Goal: Task Accomplishment & Management: Manage account settings

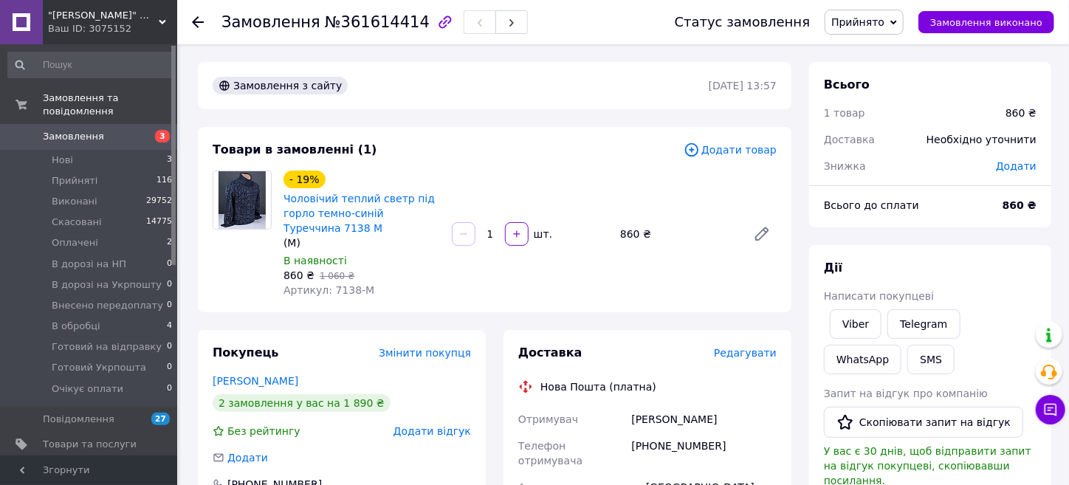
click at [735, 148] on span "Додати товар" at bounding box center [730, 150] width 93 height 16
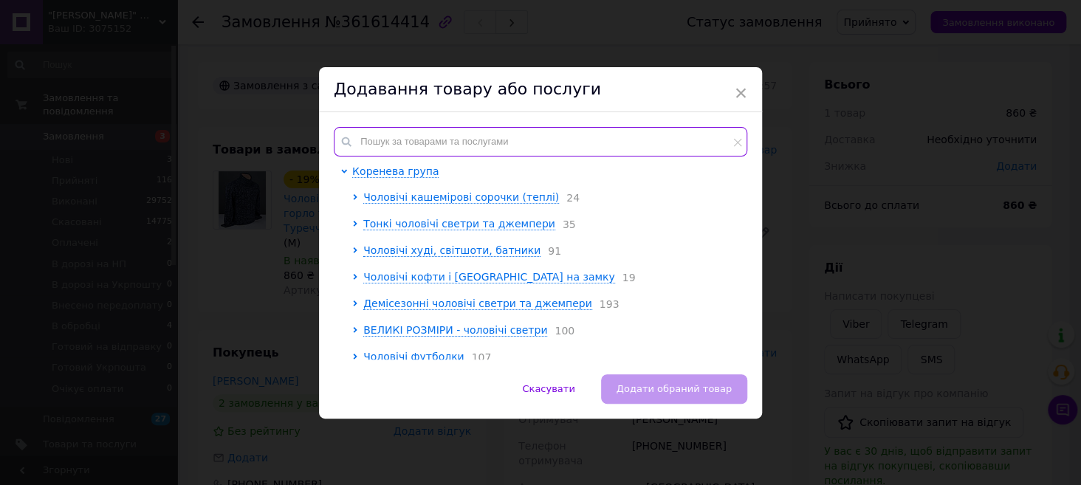
click at [520, 137] on input "text" at bounding box center [540, 142] width 413 height 30
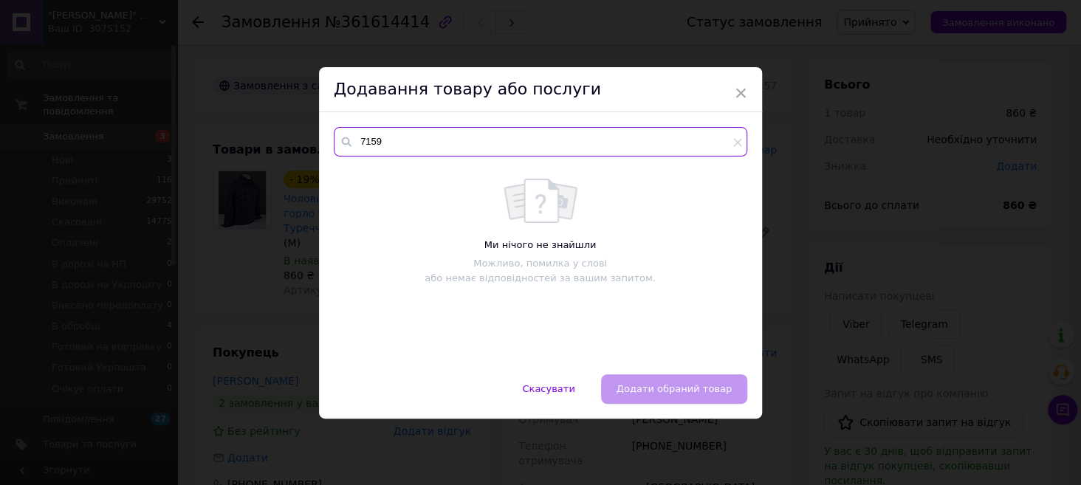
type input "7159"
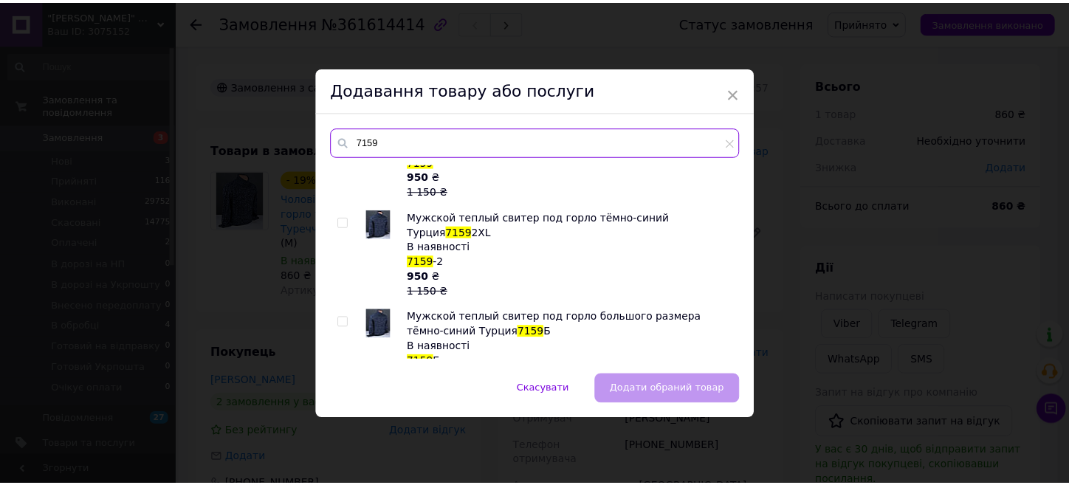
scroll to position [148, 0]
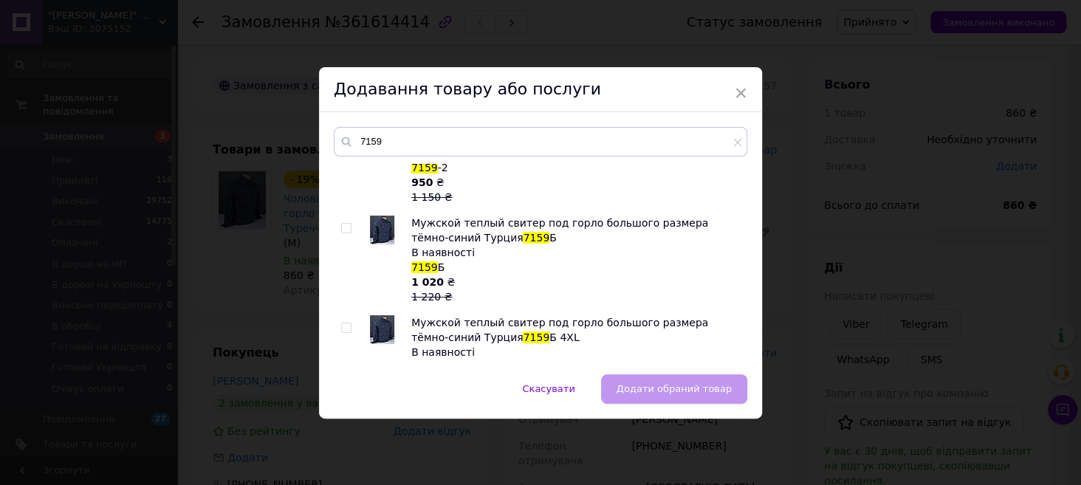
click at [343, 323] on input "checkbox" at bounding box center [346, 328] width 10 height 10
checkbox input "true"
click at [671, 378] on button "Додати обраний товар" at bounding box center [674, 389] width 146 height 30
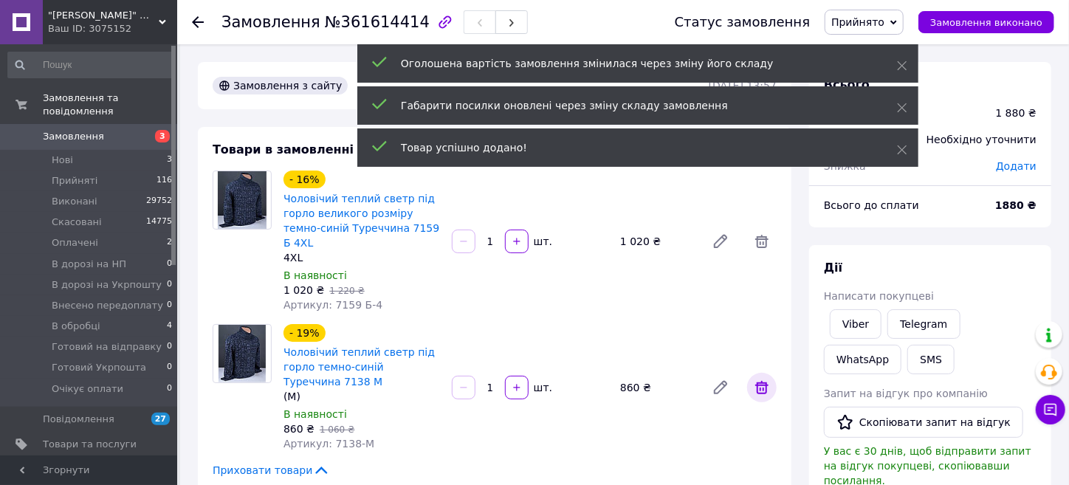
click at [763, 379] on icon at bounding box center [762, 388] width 18 height 18
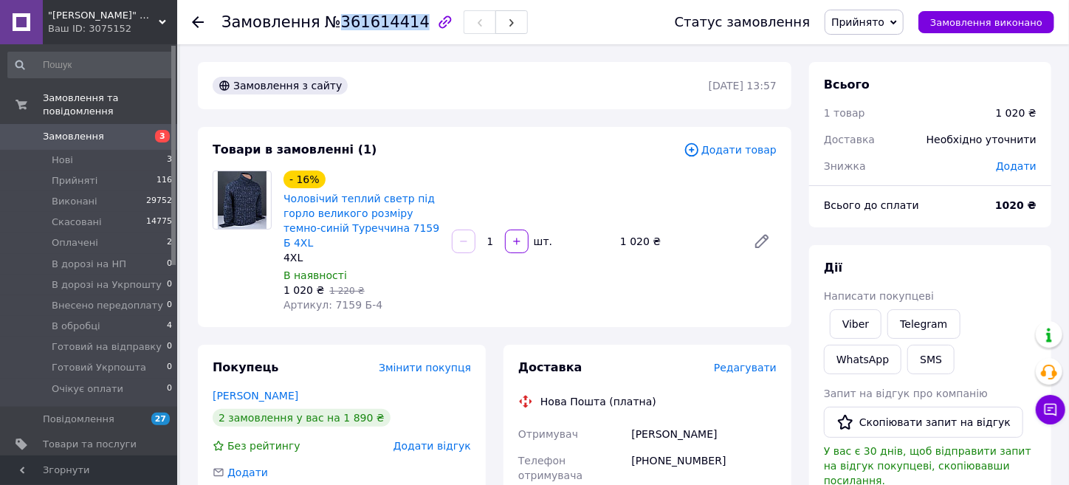
drag, startPoint x: 329, startPoint y: 21, endPoint x: 404, endPoint y: 21, distance: 75.3
click at [404, 21] on span "№361614414" at bounding box center [377, 22] width 105 height 18
copy span "361614414"
click at [78, 150] on li "Нові 3" at bounding box center [90, 160] width 181 height 21
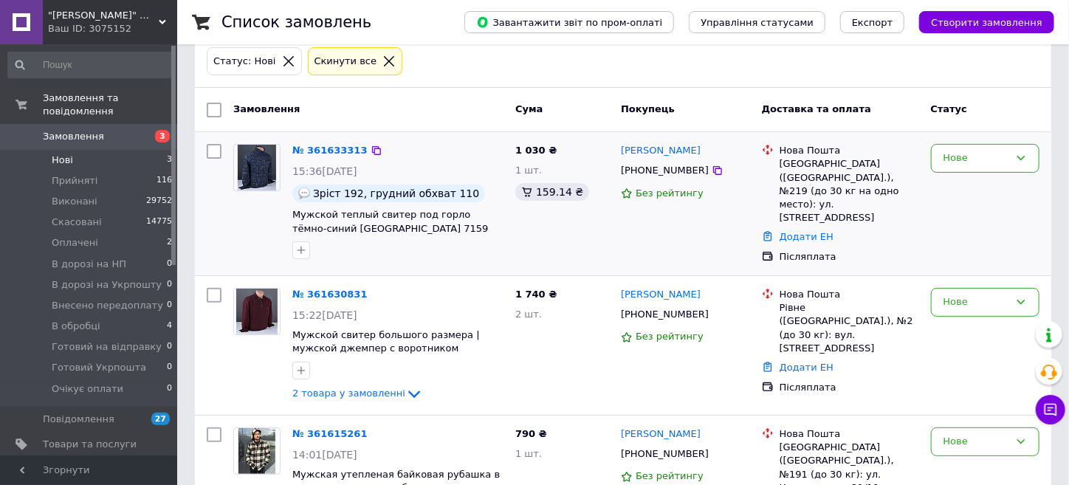
scroll to position [137, 0]
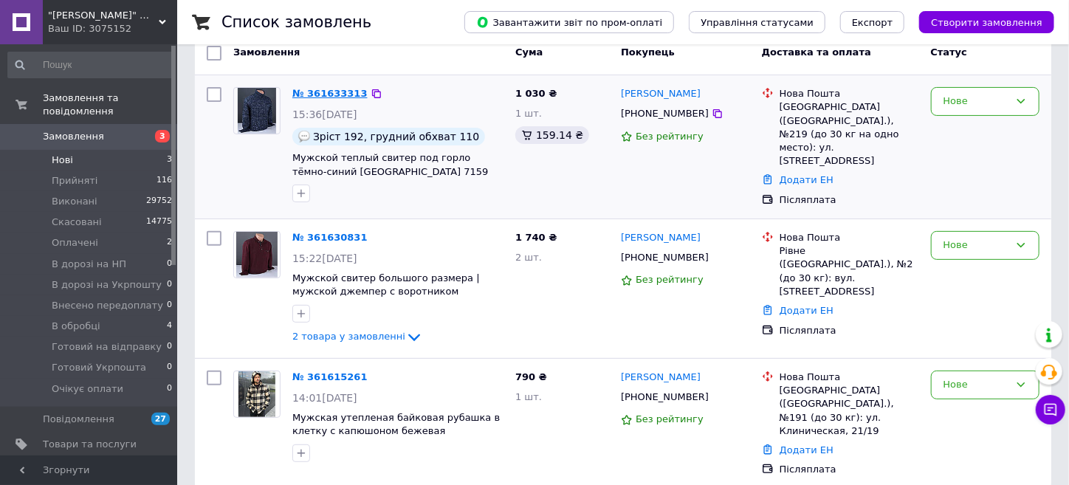
click at [328, 88] on link "№ 361633313" at bounding box center [329, 93] width 75 height 11
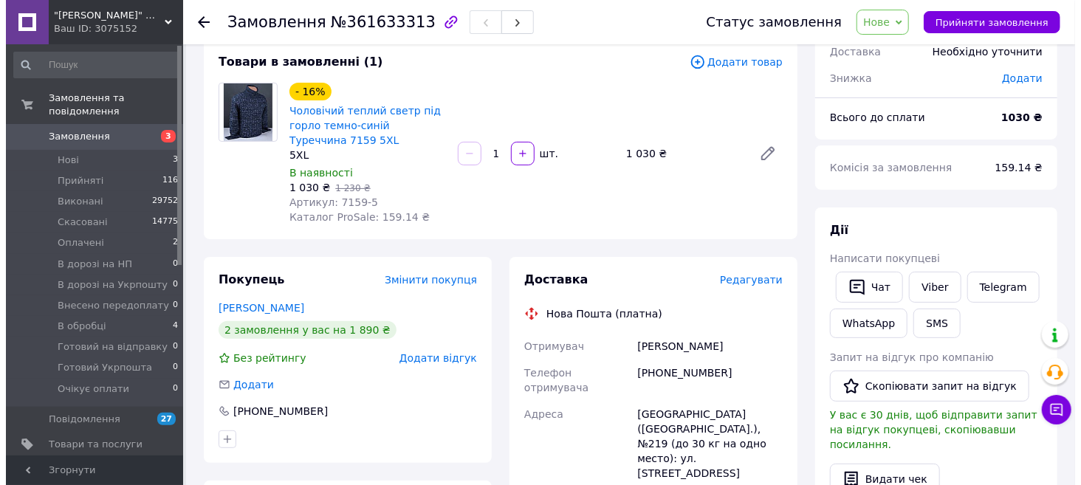
scroll to position [63, 0]
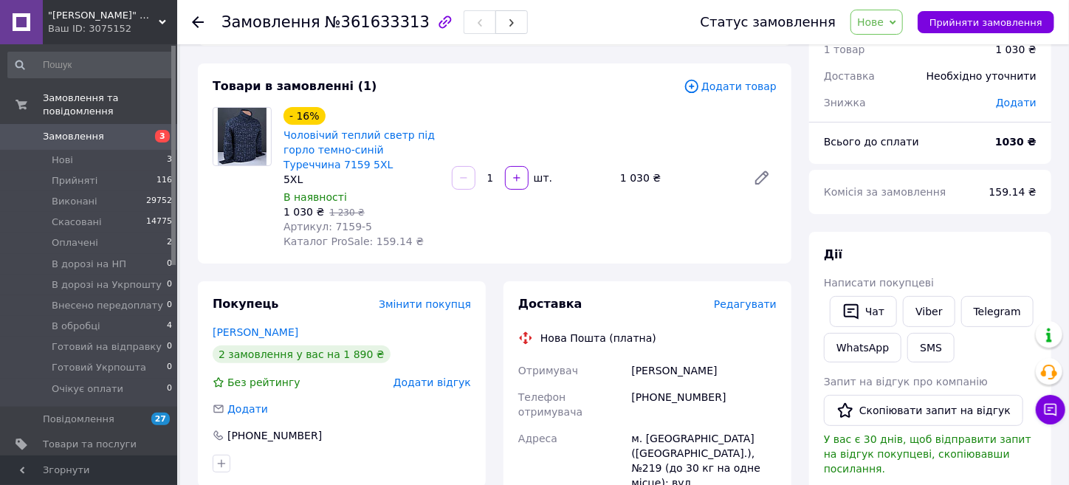
click at [896, 20] on icon at bounding box center [893, 22] width 7 height 7
click at [908, 94] on li "Скасовано" at bounding box center [914, 96] width 126 height 22
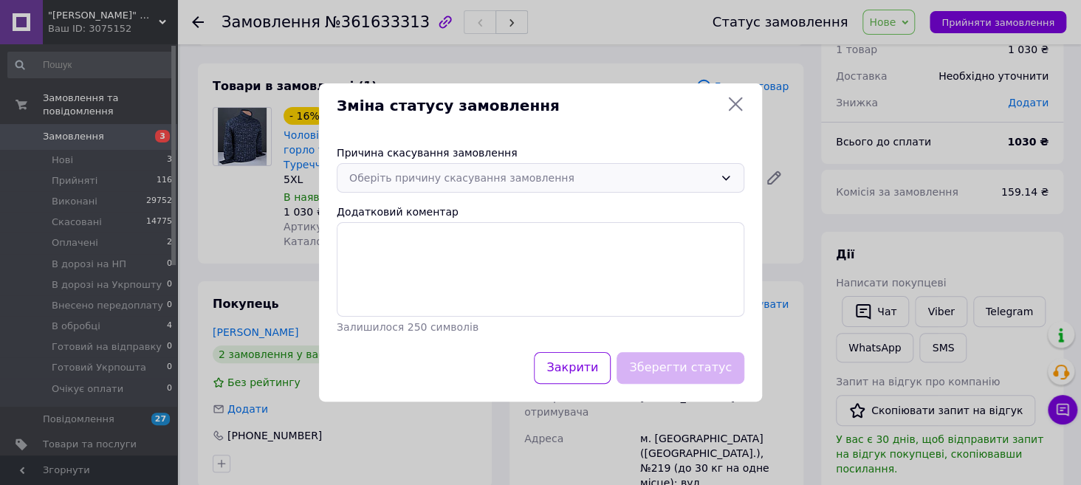
click at [639, 169] on div "Оберіть причину скасування замовлення" at bounding box center [541, 178] width 408 height 30
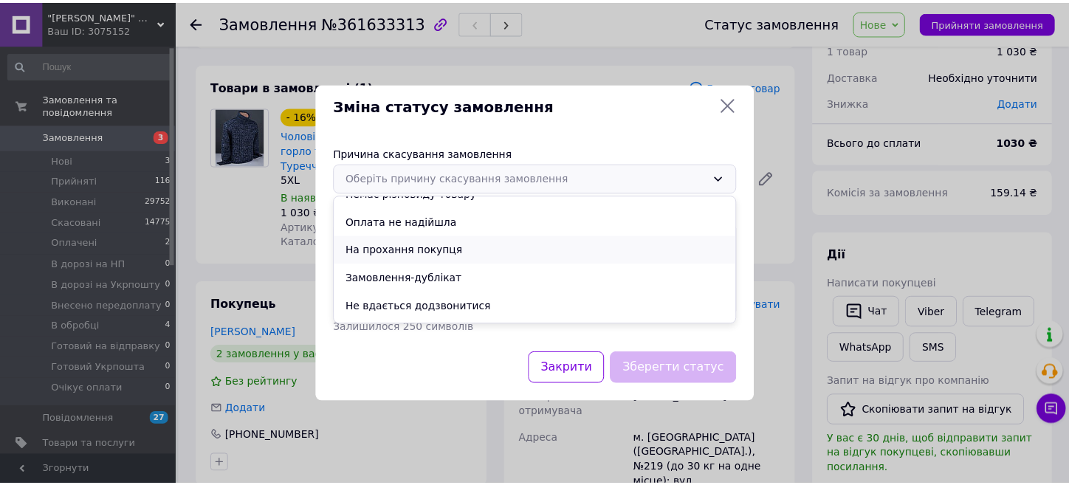
scroll to position [69, 0]
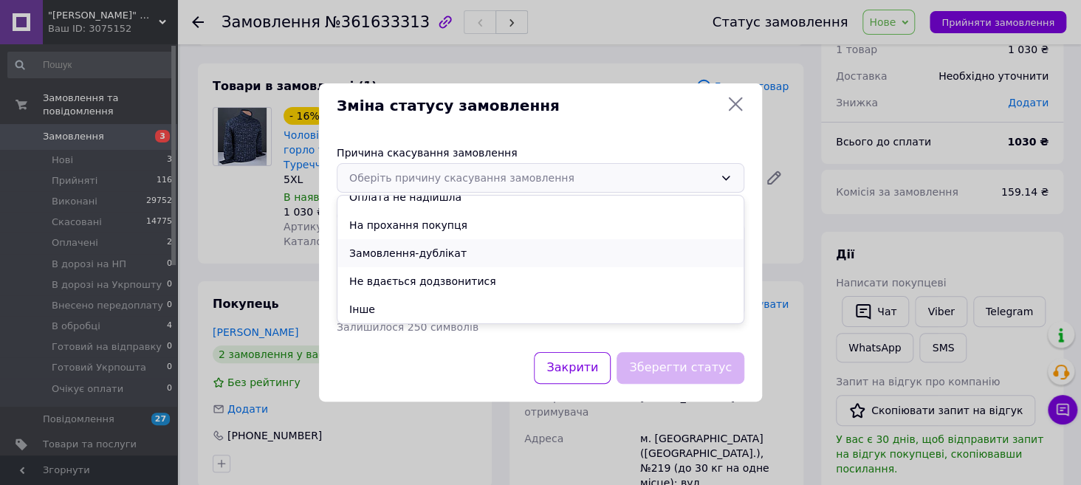
click at [410, 253] on li "Замовлення-дублікат" at bounding box center [540, 253] width 406 height 28
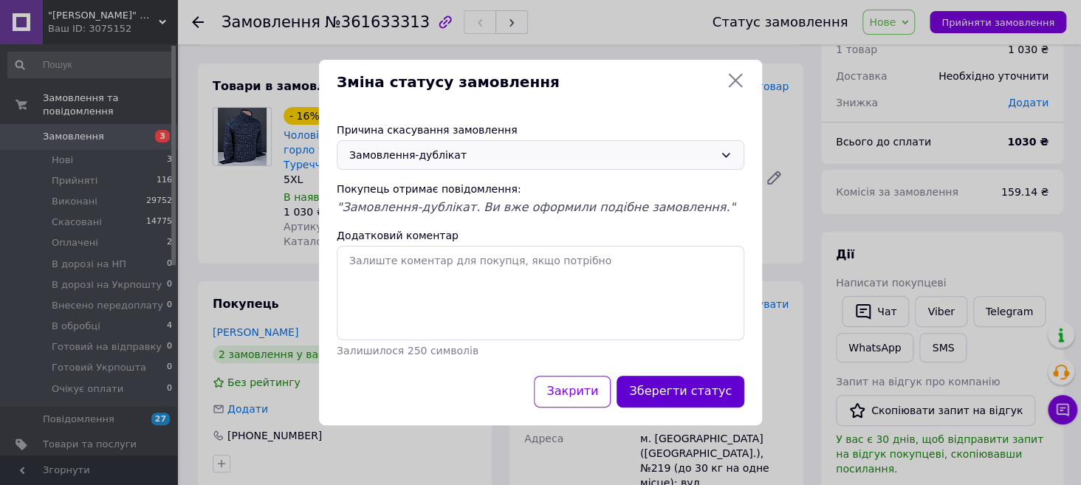
click at [701, 392] on button "Зберегти статус" at bounding box center [680, 392] width 128 height 32
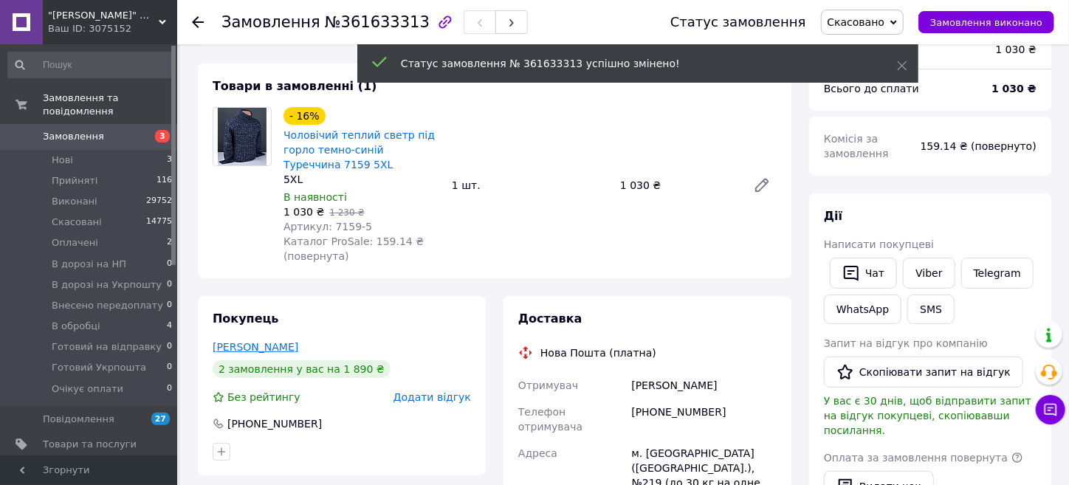
click at [268, 348] on link "[PERSON_NAME]" at bounding box center [256, 347] width 86 height 12
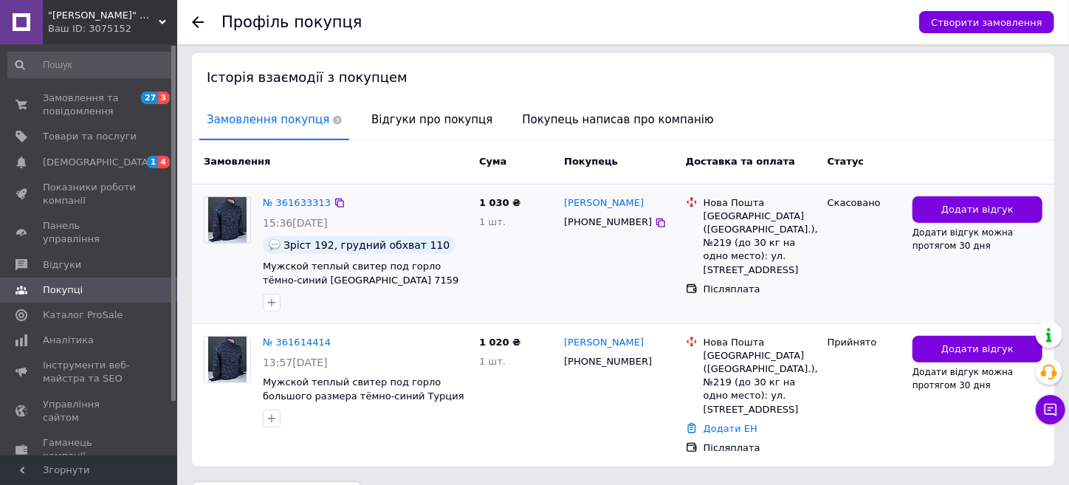
scroll to position [315, 0]
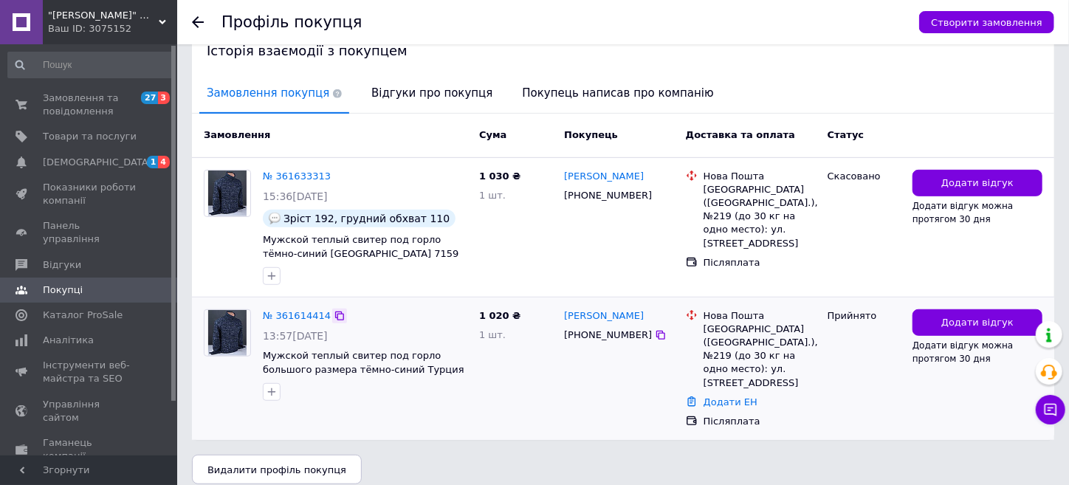
click at [335, 312] on icon at bounding box center [339, 316] width 9 height 9
click at [97, 93] on span "Замовлення та повідомлення" at bounding box center [90, 105] width 94 height 27
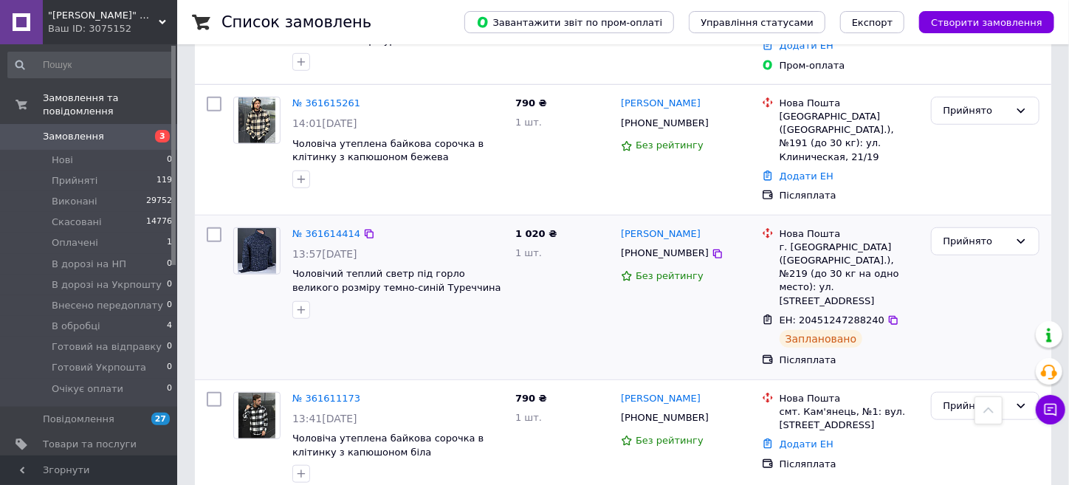
scroll to position [517, 0]
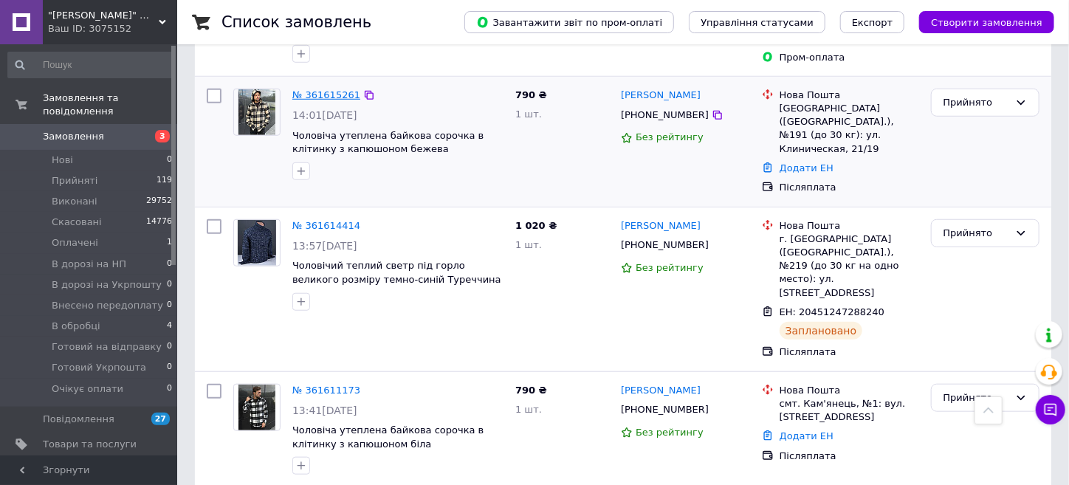
click at [328, 92] on link "№ 361615261" at bounding box center [326, 94] width 68 height 11
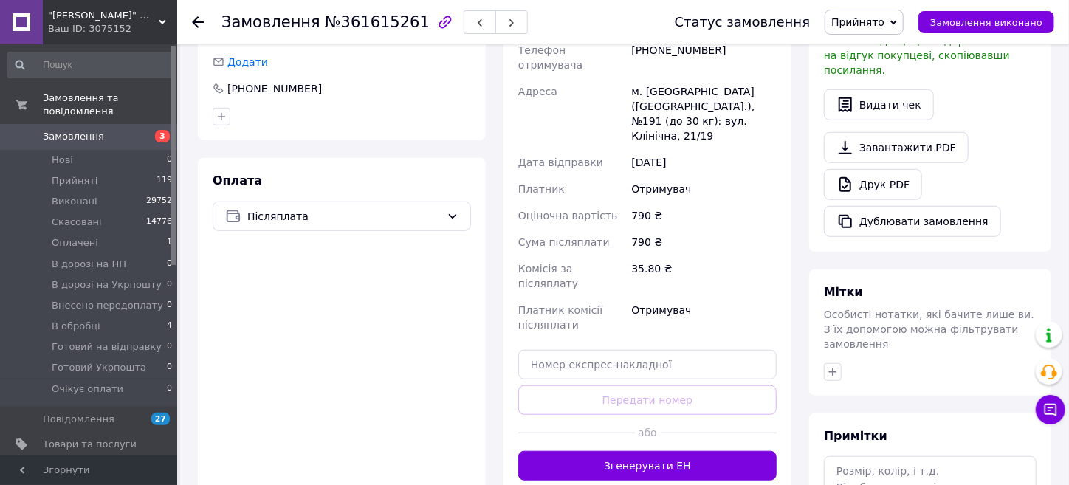
scroll to position [221, 0]
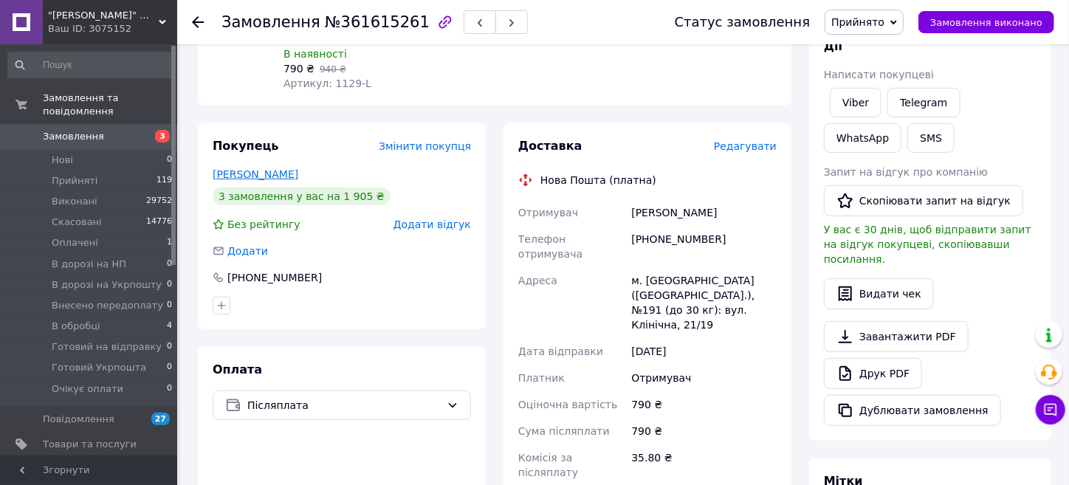
click at [258, 173] on link "[PERSON_NAME]" at bounding box center [256, 174] width 86 height 12
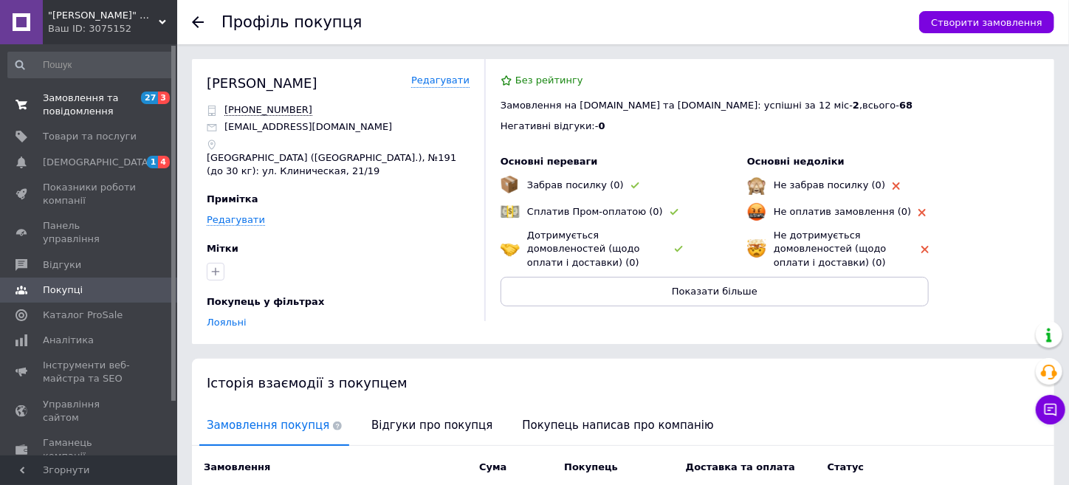
click at [68, 104] on span "Замовлення та повідомлення" at bounding box center [90, 105] width 94 height 27
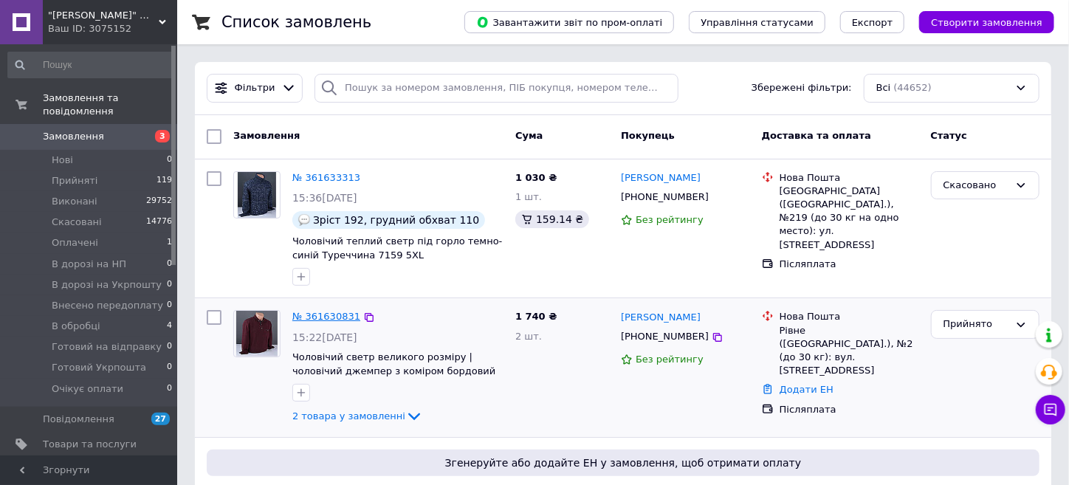
click at [337, 312] on link "№ 361630831" at bounding box center [326, 316] width 68 height 11
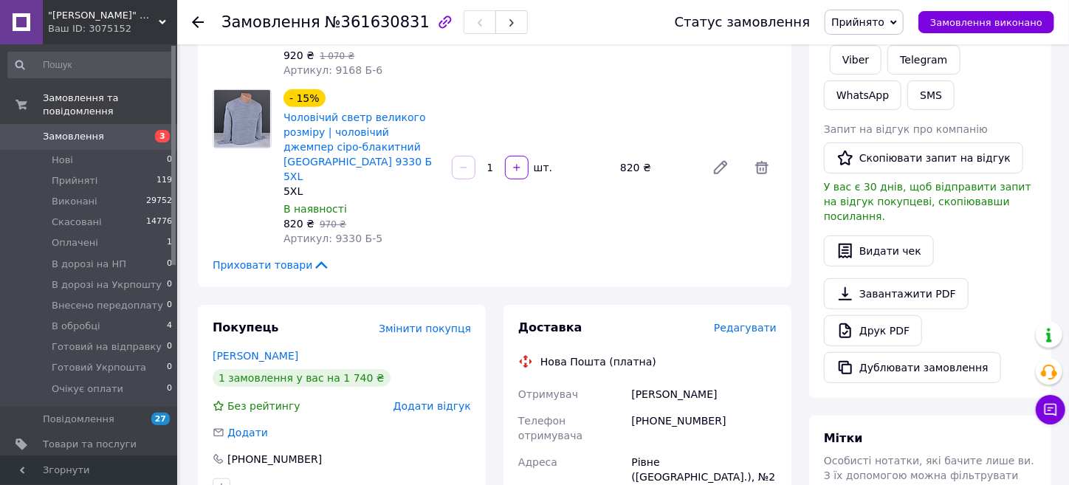
scroll to position [295, 0]
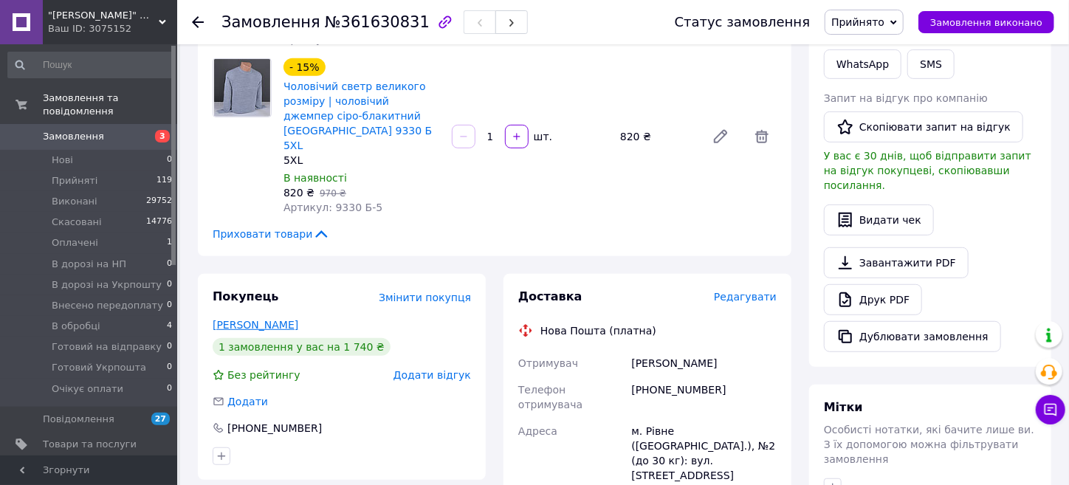
click at [221, 319] on link "[PERSON_NAME]" at bounding box center [256, 325] width 86 height 12
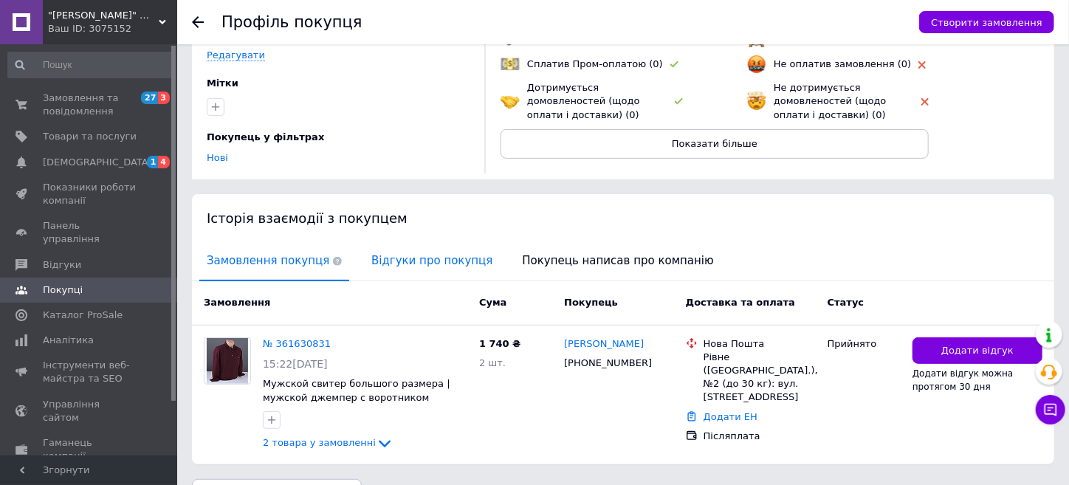
click at [427, 265] on span "Відгуки про покупця" at bounding box center [432, 261] width 136 height 38
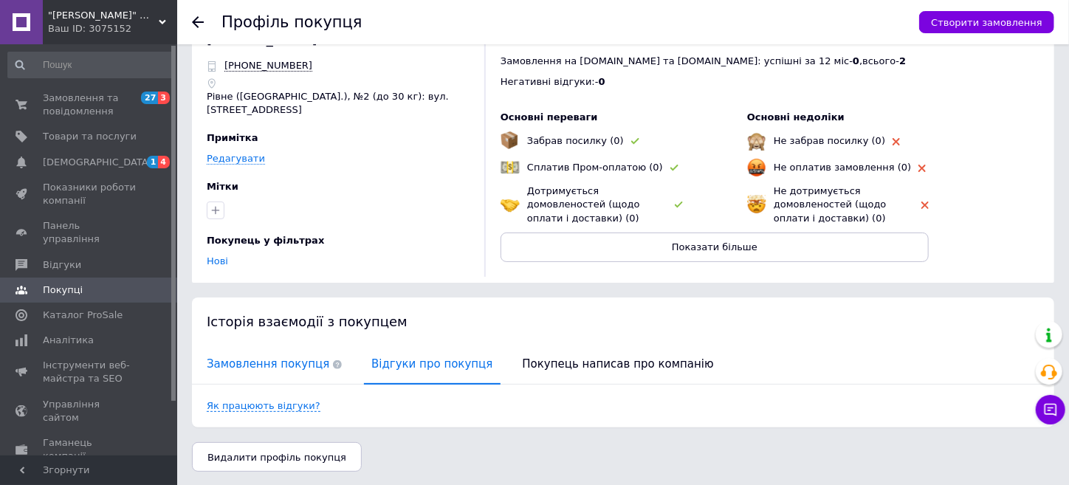
click at [300, 362] on span "Замовлення покупця" at bounding box center [274, 365] width 150 height 38
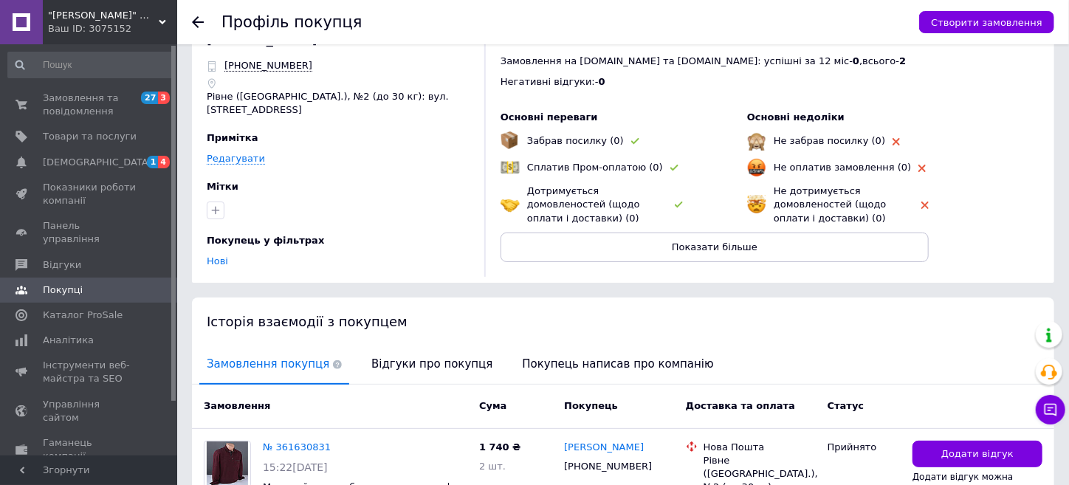
scroll to position [148, 0]
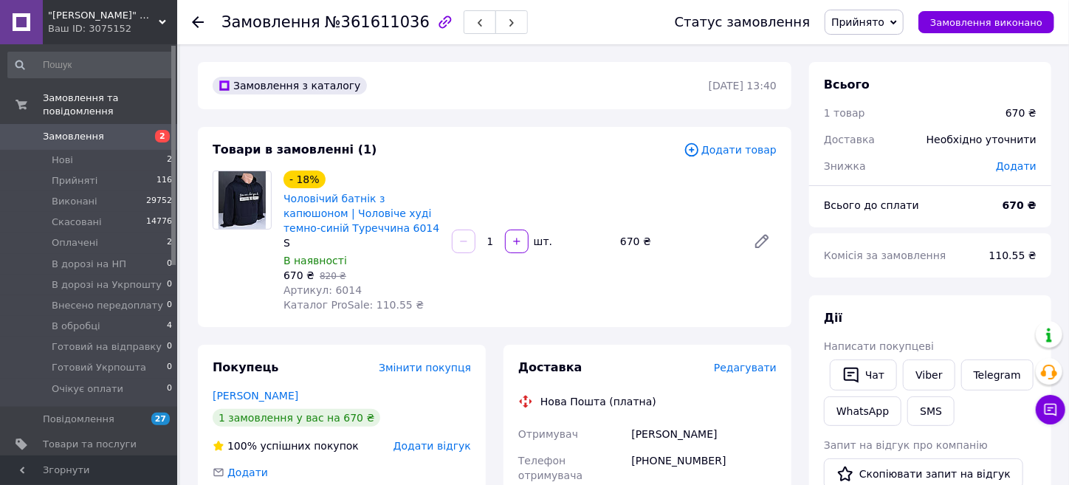
scroll to position [73, 0]
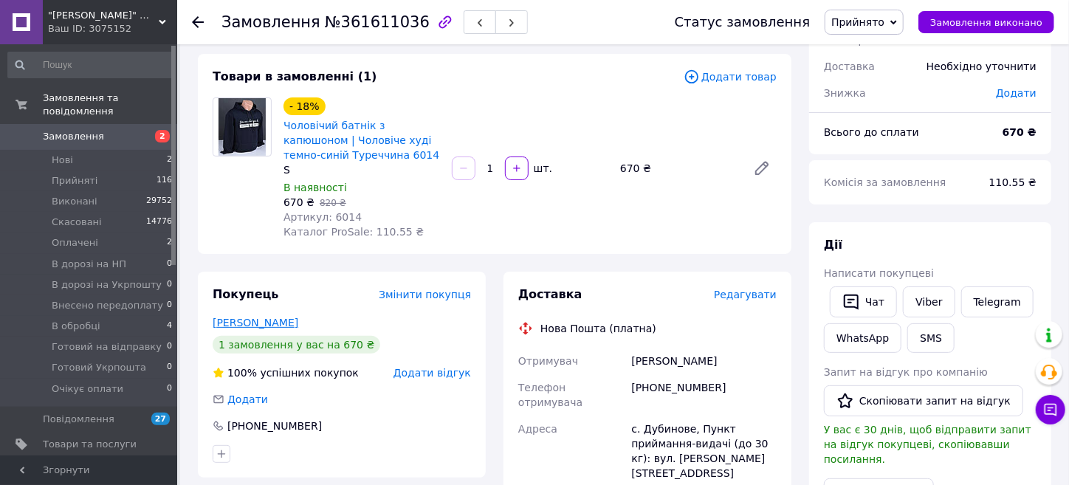
click at [236, 320] on link "[PERSON_NAME]" at bounding box center [256, 323] width 86 height 12
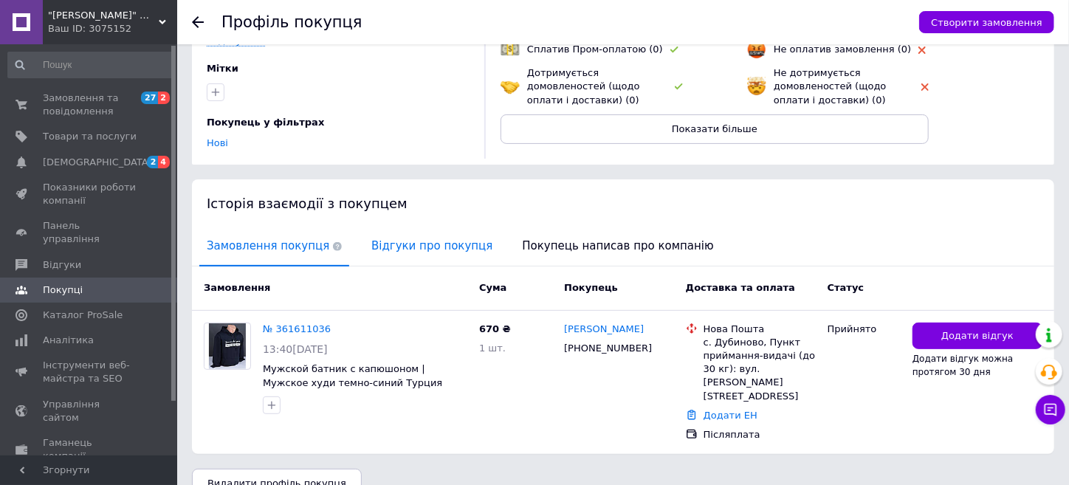
click at [417, 255] on span "Відгуки про покупця" at bounding box center [432, 246] width 136 height 38
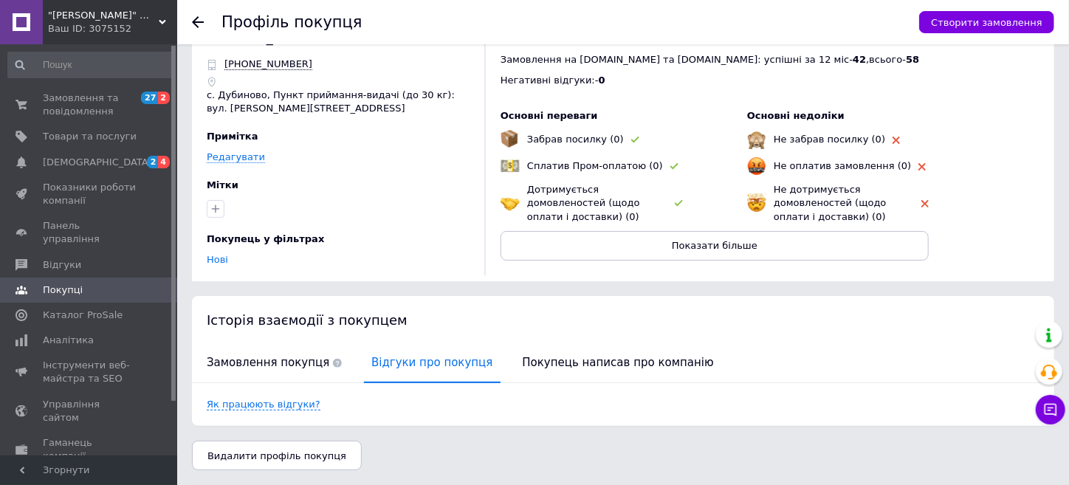
scroll to position [44, 0]
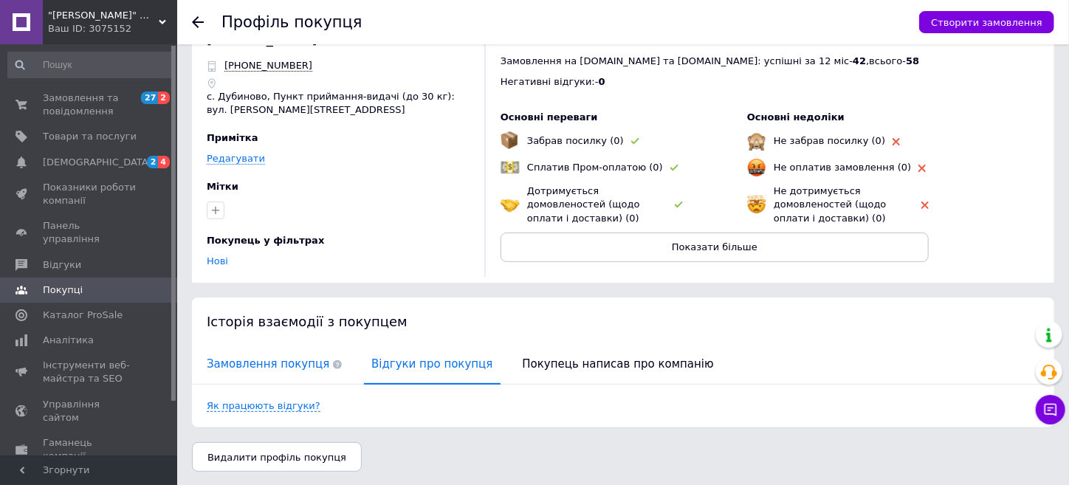
click at [258, 368] on span "Замовлення покупця" at bounding box center [274, 365] width 150 height 38
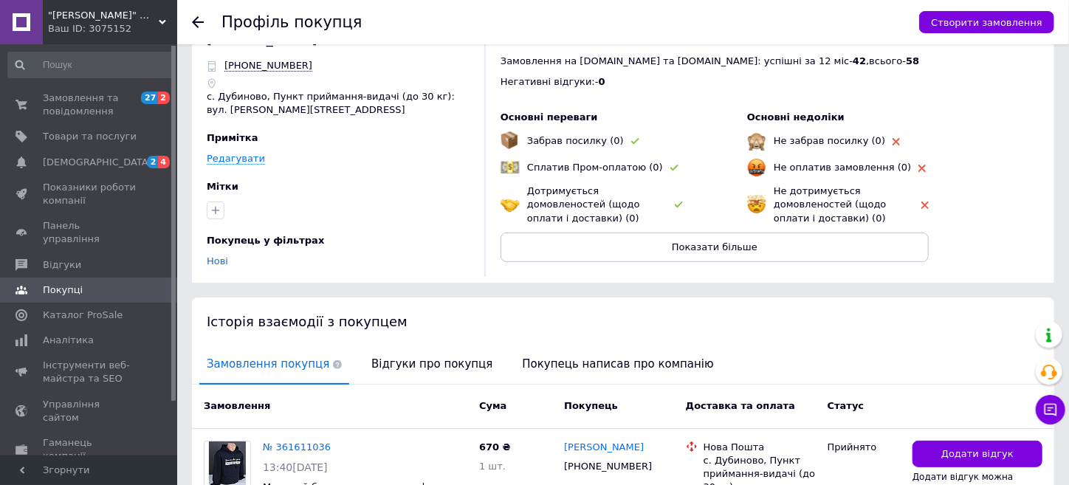
scroll to position [162, 0]
